Goal: Task Accomplishment & Management: Use online tool/utility

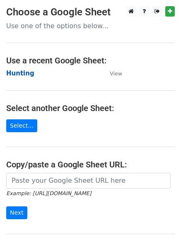
click at [14, 77] on strong "Hunting" at bounding box center [20, 72] width 28 height 7
click at [26, 73] on strong "Hunting" at bounding box center [20, 72] width 28 height 7
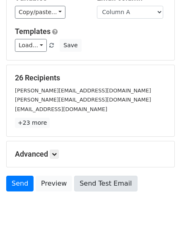
scroll to position [80, 0]
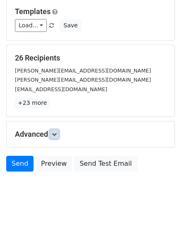
drag, startPoint x: 55, startPoint y: 132, endPoint x: 78, endPoint y: 132, distance: 22.7
click at [55, 132] on icon at bounding box center [54, 134] width 5 height 5
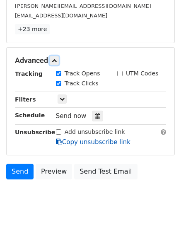
scroll to position [161, 0]
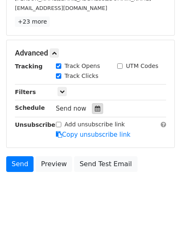
click at [95, 106] on icon at bounding box center [97, 108] width 5 height 6
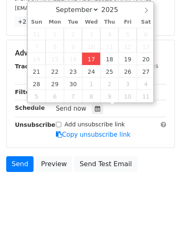
type input "2025-09-17 13:07"
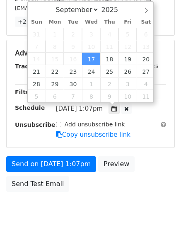
type input "01"
type input "07"
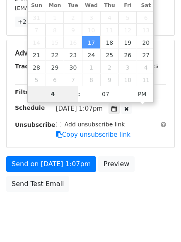
type input "4"
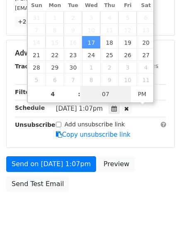
type input "2025-09-17 16:07"
type input "04"
type input "1"
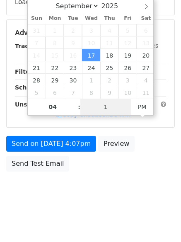
scroll to position [148, 0]
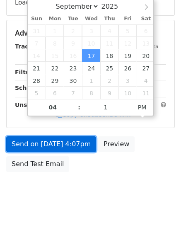
type input "2025-09-17 16:01"
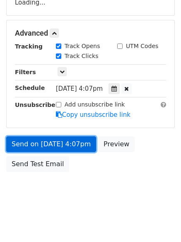
click at [57, 146] on link "Send on Sep 17 at 4:07pm" at bounding box center [51, 144] width 90 height 16
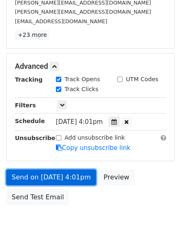
click at [65, 176] on link "Send on Sep 17 at 4:01pm" at bounding box center [51, 177] width 90 height 16
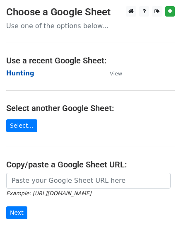
click at [20, 74] on strong "Hunting" at bounding box center [20, 72] width 28 height 7
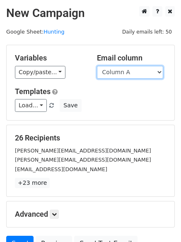
click at [116, 72] on select "Column A Column B Column C Column D" at bounding box center [130, 72] width 66 height 13
select select "Column B"
click at [97, 66] on select "Column A Column B Column C Column D" at bounding box center [130, 72] width 66 height 13
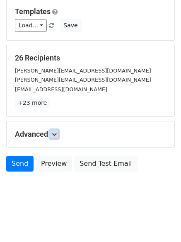
click at [55, 132] on icon at bounding box center [54, 134] width 5 height 5
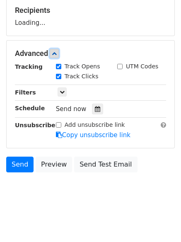
scroll to position [128, 0]
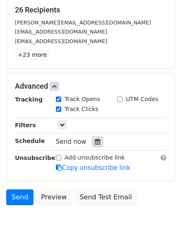
click at [96, 145] on div at bounding box center [97, 141] width 11 height 11
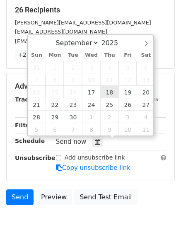
type input "2025-09-18 12:00"
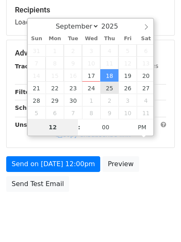
type input "5"
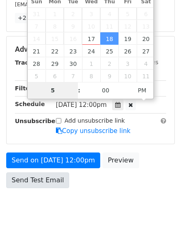
scroll to position [181, 0]
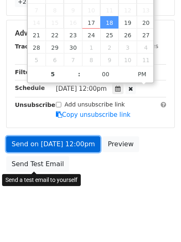
type input "2025-09-18 17:00"
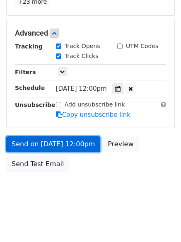
click at [50, 140] on link "Send on Sep 18 at 12:00pm" at bounding box center [53, 144] width 94 height 16
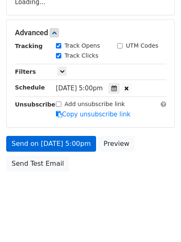
scroll to position [148, 0]
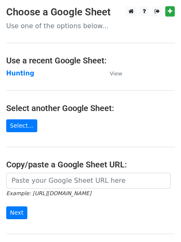
click at [16, 68] on main "Choose a Google Sheet Use one of the options below... Use a recent Google Sheet…" at bounding box center [90, 134] width 181 height 257
click at [18, 72] on strong "Hunting" at bounding box center [20, 72] width 28 height 7
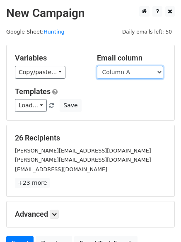
click at [128, 74] on select "Column A Column B Column C Column D" at bounding box center [130, 72] width 66 height 13
select select "Column C"
click at [97, 66] on select "Column A Column B Column C Column D" at bounding box center [130, 72] width 66 height 13
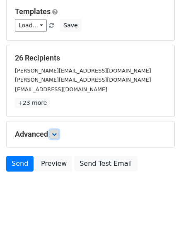
click at [57, 129] on link at bounding box center [54, 133] width 9 height 9
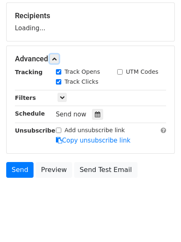
scroll to position [127, 0]
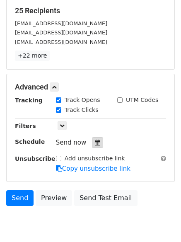
click at [92, 141] on div at bounding box center [97, 142] width 11 height 11
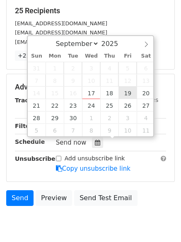
type input "2025-09-19 12:00"
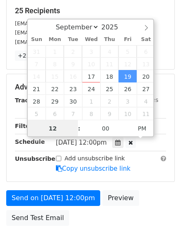
scroll to position [0, 0]
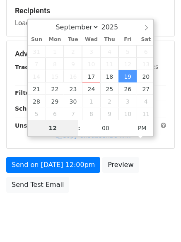
type input "6"
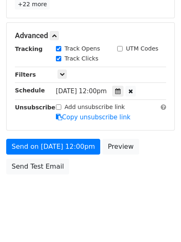
scroll to position [342, 0]
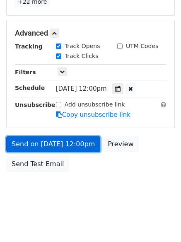
type input "2025-09-19 18:00"
click at [52, 142] on link "Send on Sep 19 at 12:00pm" at bounding box center [53, 144] width 94 height 16
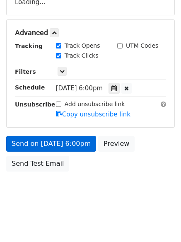
scroll to position [148, 0]
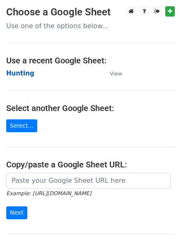
click at [20, 73] on strong "Hunting" at bounding box center [20, 72] width 28 height 7
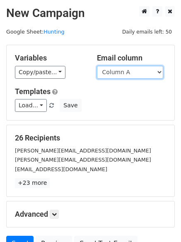
click at [130, 74] on select "Column A Column B Column C Column D" at bounding box center [130, 72] width 66 height 13
select select "Column D"
click at [97, 66] on select "Column A Column B Column C Column D" at bounding box center [130, 72] width 66 height 13
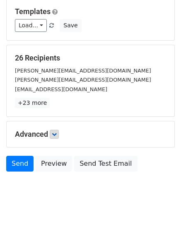
click at [55, 128] on div "Advanced Tracking Track Opens UTM Codes Track Clicks Filters Only include sprea…" at bounding box center [90, 134] width 167 height 26
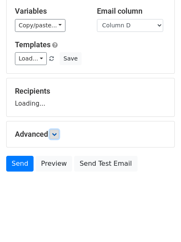
click at [56, 134] on icon at bounding box center [54, 134] width 5 height 5
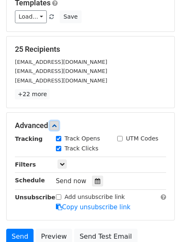
scroll to position [127, 0]
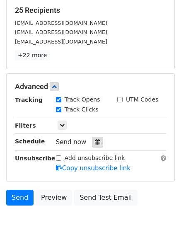
click at [92, 139] on div at bounding box center [97, 141] width 11 height 11
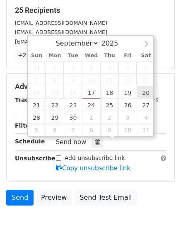
type input "[DATE] 12:00"
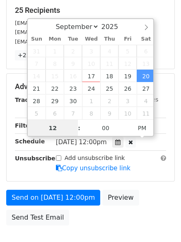
scroll to position [0, 0]
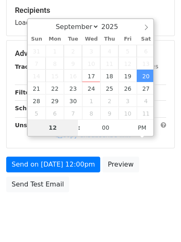
type input "7"
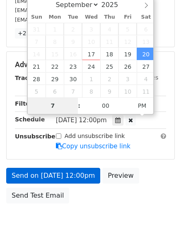
scroll to position [181, 0]
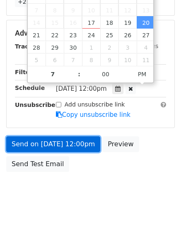
type input "[DATE] 19:00"
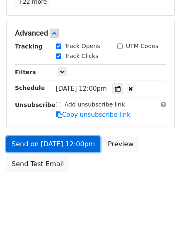
click at [29, 140] on link "Send on [DATE] 12:00pm" at bounding box center [53, 144] width 94 height 16
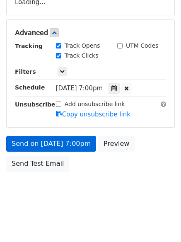
scroll to position [148, 0]
